Goal: Transaction & Acquisition: Purchase product/service

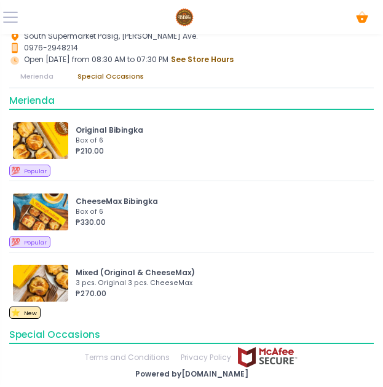
click at [20, 19] on div "Cart Created with Sketch." at bounding box center [191, 17] width 383 height 34
click at [11, 17] on span at bounding box center [10, 17] width 15 height 1
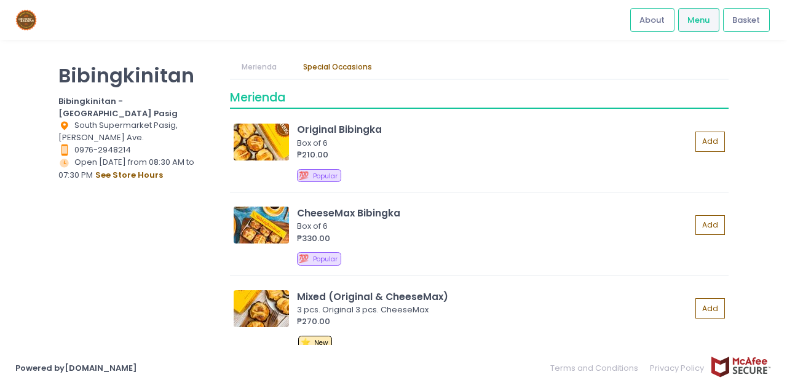
click at [21, 16] on img at bounding box center [26, 20] width 22 height 22
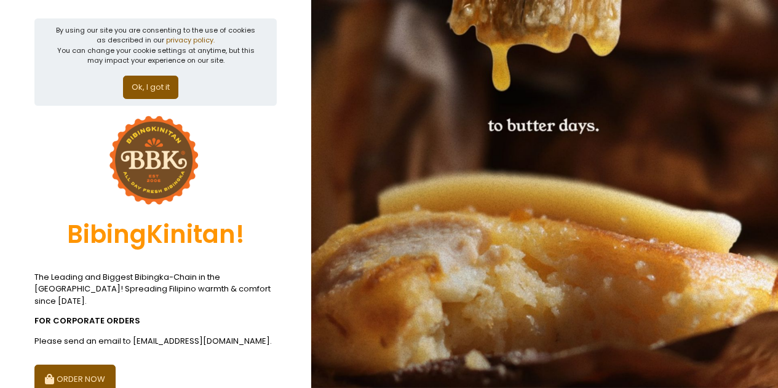
click at [86, 366] on button "ORDER NOW" at bounding box center [74, 380] width 81 height 30
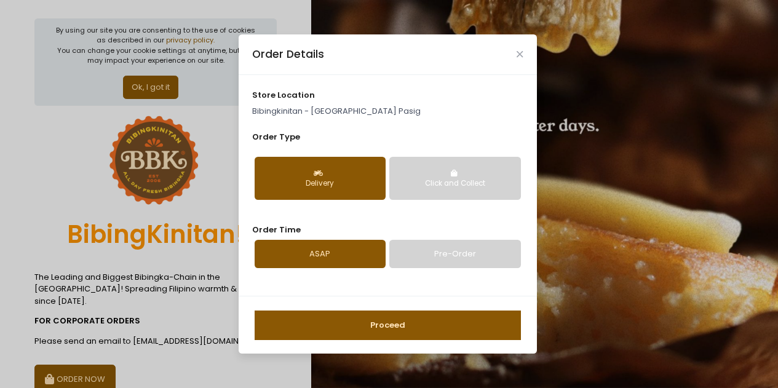
click at [440, 181] on div "Click and Collect" at bounding box center [455, 183] width 114 height 11
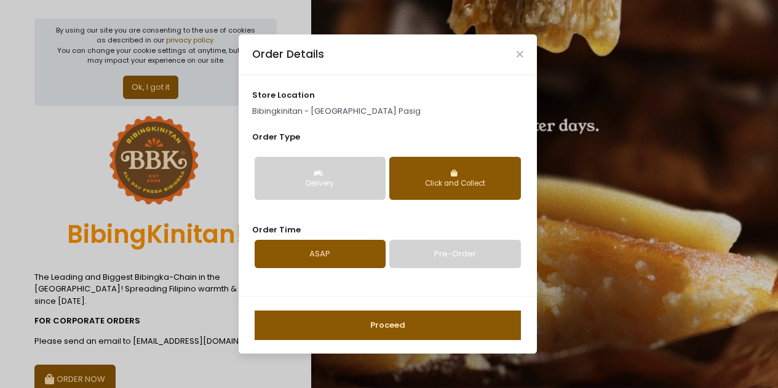
click at [373, 326] on button "Proceed" at bounding box center [388, 325] width 266 height 30
